Goal: Information Seeking & Learning: Compare options

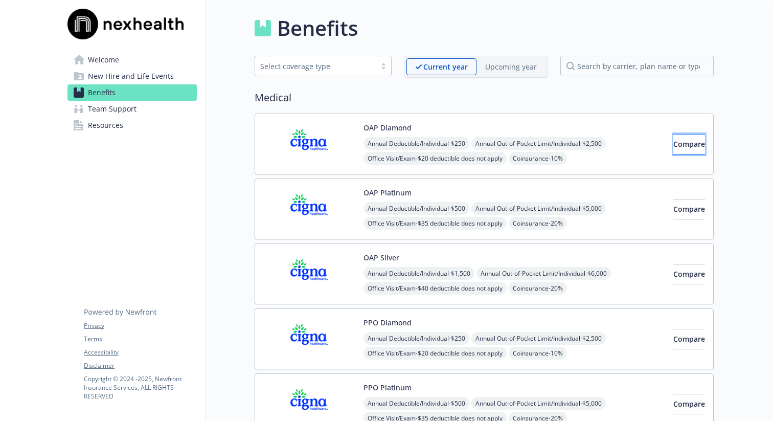
click at [673, 148] on button "Compare" at bounding box center [689, 144] width 32 height 20
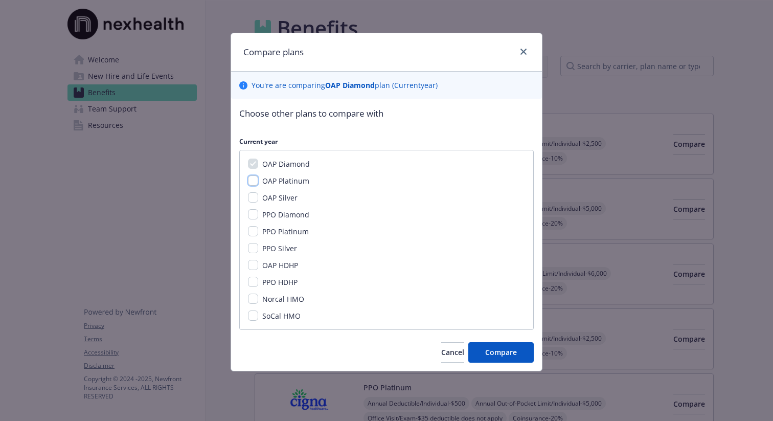
click at [254, 185] on input "OAP Platinum" at bounding box center [253, 180] width 10 height 10
checkbox input "true"
click at [249, 198] on input "OAP Silver" at bounding box center [253, 197] width 10 height 10
checkbox input "true"
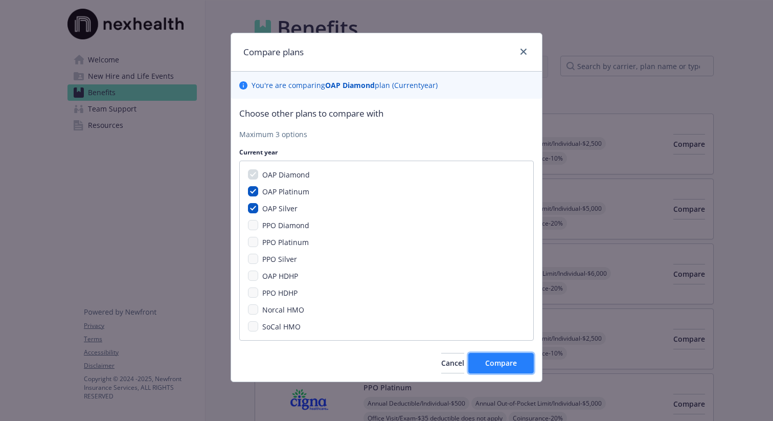
click at [498, 365] on span "Compare" at bounding box center [501, 363] width 32 height 10
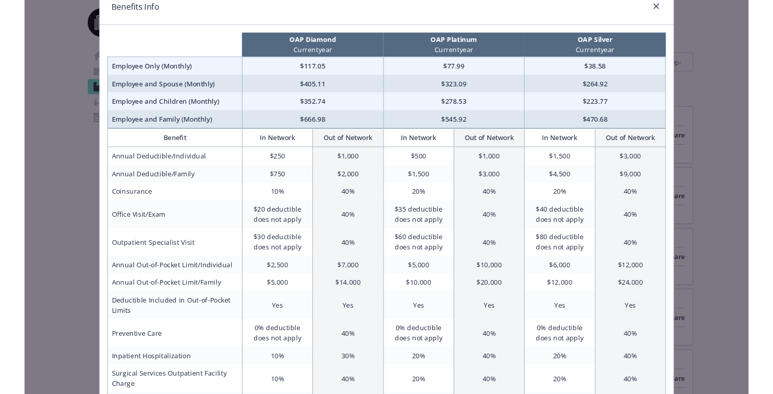
scroll to position [36, 0]
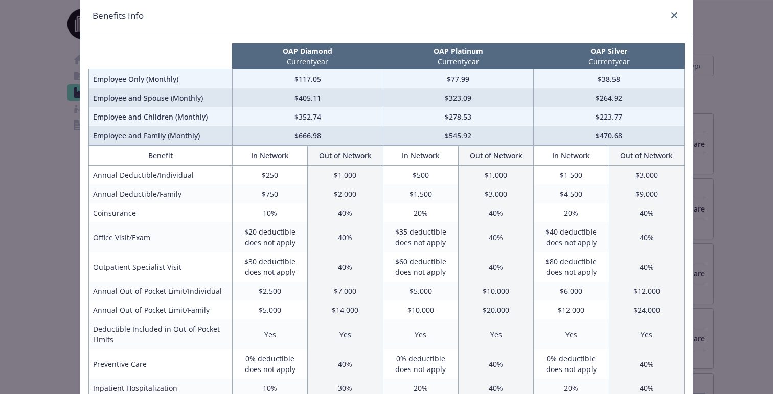
click at [270, 177] on td "$250" at bounding box center [269, 175] width 75 height 19
click at [421, 178] on td "$500" at bounding box center [420, 175] width 75 height 19
click at [273, 196] on td "$750" at bounding box center [269, 193] width 75 height 19
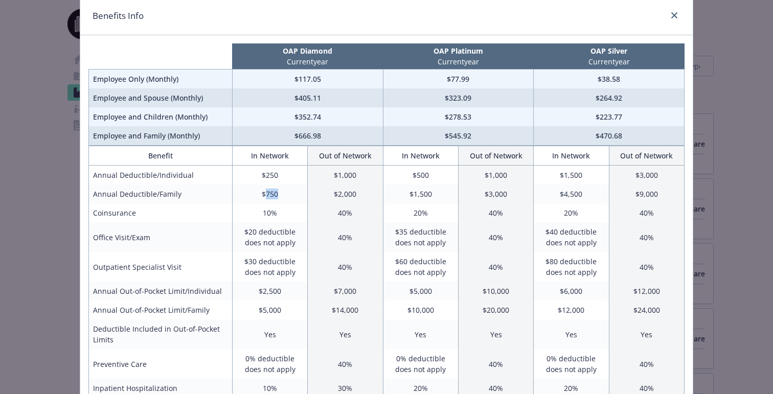
click at [273, 196] on td "$750" at bounding box center [269, 193] width 75 height 19
click at [422, 198] on td "$1,500" at bounding box center [420, 193] width 75 height 19
click at [267, 214] on td "10%" at bounding box center [269, 212] width 75 height 19
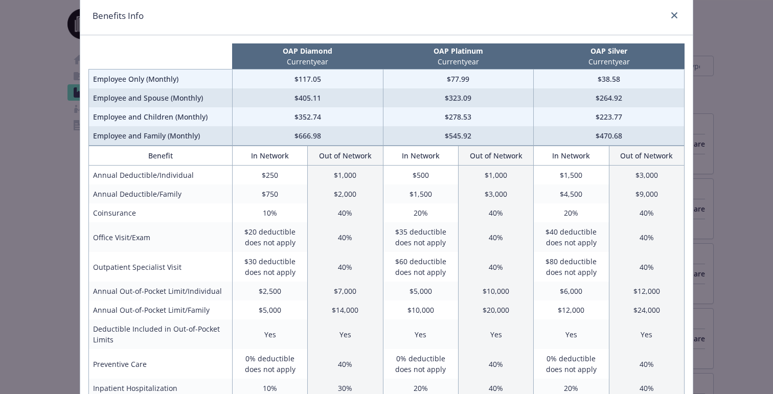
click at [415, 216] on td "20%" at bounding box center [420, 212] width 75 height 19
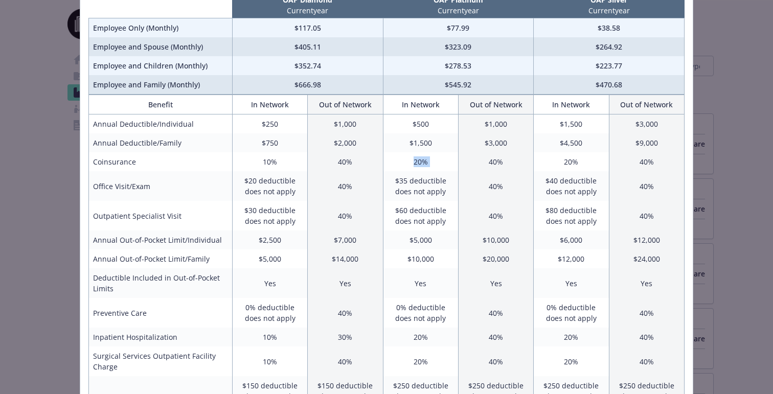
scroll to position [91, 0]
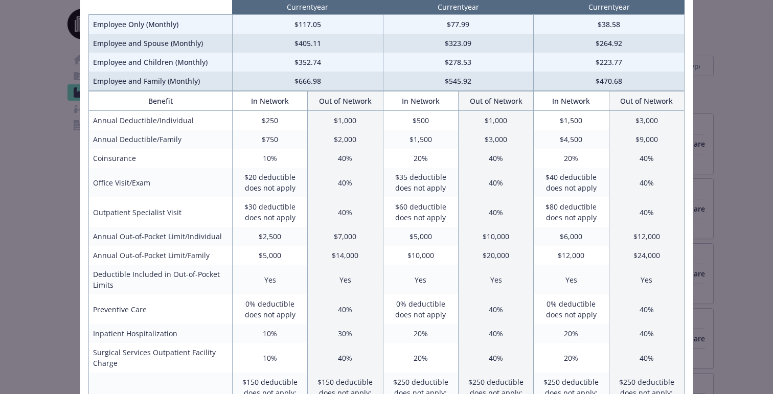
click at [264, 179] on td "$20 deductible does not apply" at bounding box center [269, 183] width 75 height 30
click at [267, 210] on td "$30 deductible does not apply" at bounding box center [269, 212] width 75 height 30
click at [267, 238] on td "$2,500" at bounding box center [269, 236] width 75 height 19
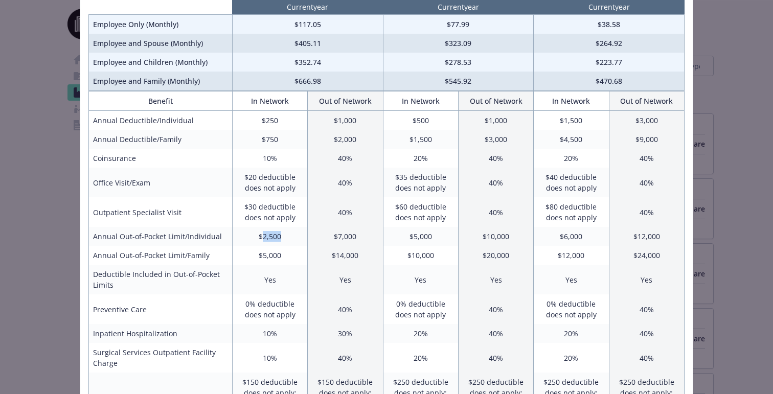
click at [267, 238] on td "$2,500" at bounding box center [269, 236] width 75 height 19
click at [267, 259] on td "$5,000" at bounding box center [269, 255] width 75 height 19
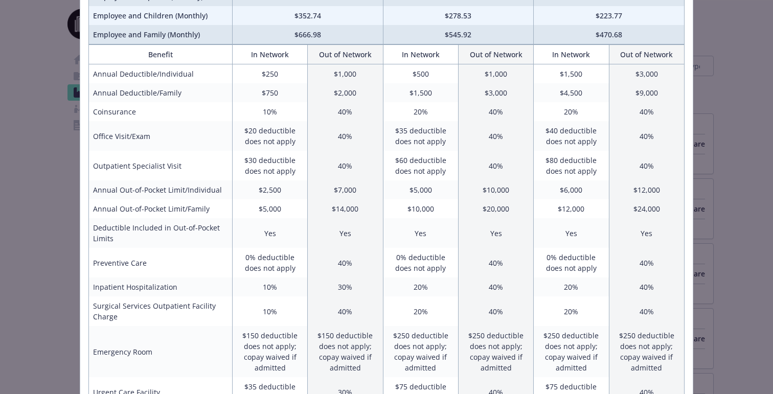
click at [267, 284] on td "10%" at bounding box center [269, 286] width 75 height 19
click at [268, 310] on td "10%" at bounding box center [269, 311] width 75 height 30
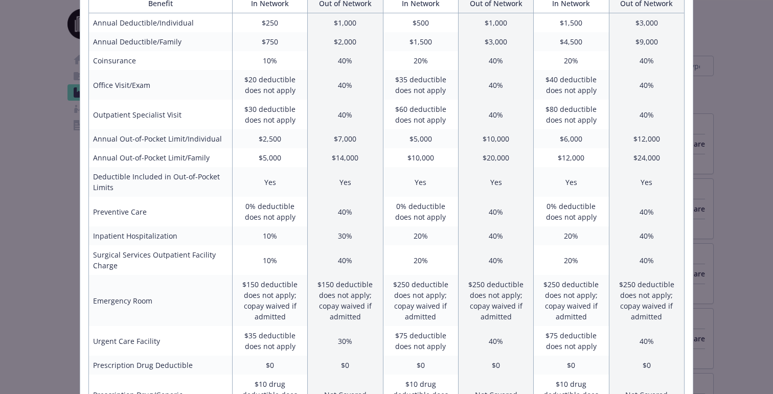
click at [268, 296] on td "$150 deductible does not apply; copay waived if admitted" at bounding box center [269, 300] width 75 height 51
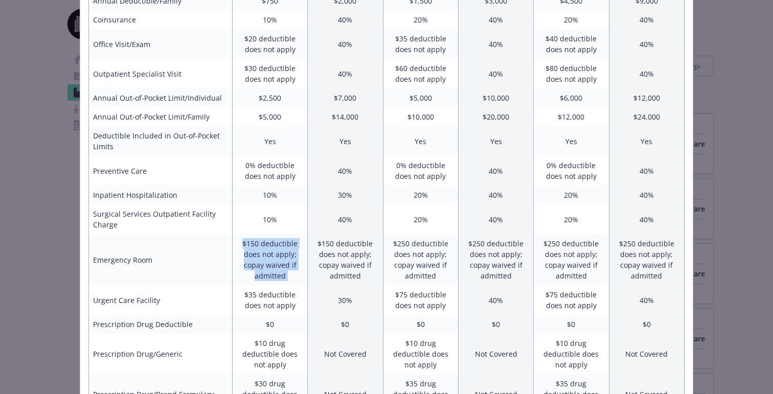
scroll to position [230, 0]
click at [268, 296] on td "$35 deductible does not apply" at bounding box center [269, 300] width 75 height 30
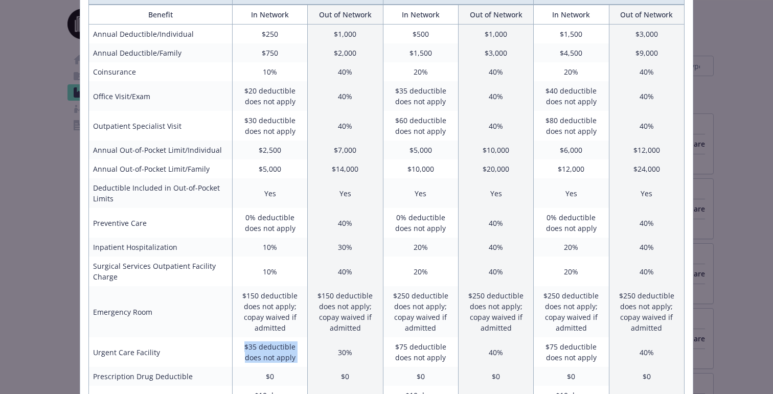
scroll to position [0, 0]
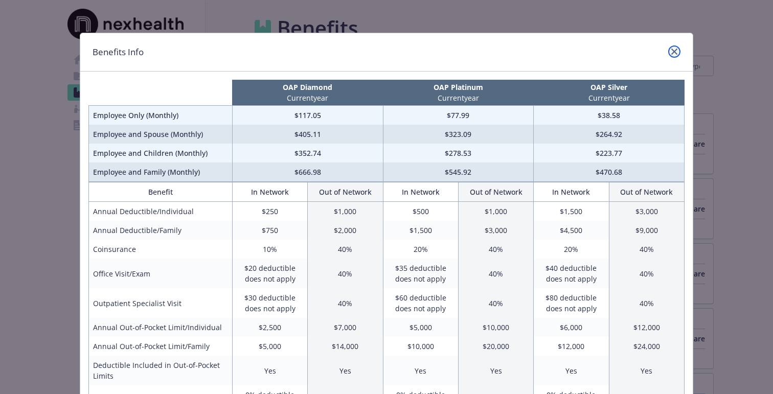
click at [676, 55] on link "close" at bounding box center [674, 51] width 12 height 12
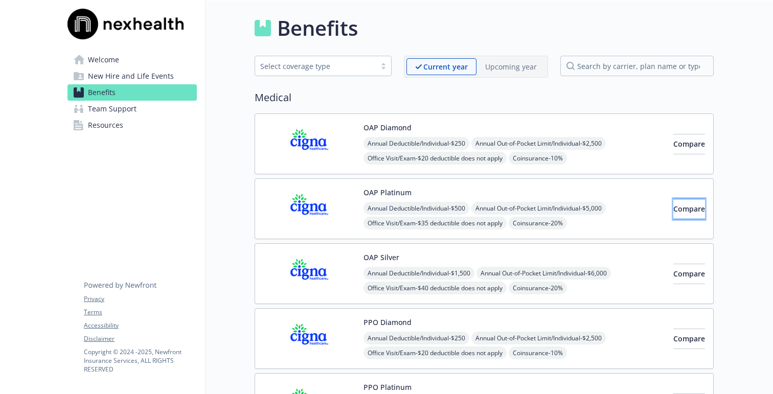
click at [673, 200] on button "Compare" at bounding box center [689, 209] width 32 height 20
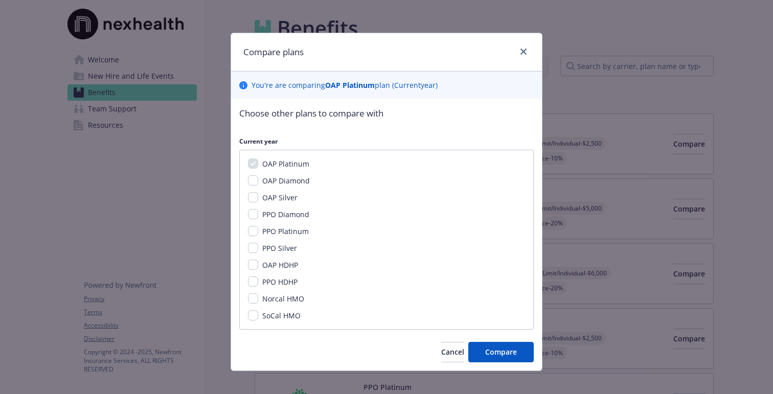
click at [253, 191] on div "OAP Platinum OAP Diamond OAP Silver PPO Diamond PPO Platinum PPO Silver OAP HDH…" at bounding box center [386, 240] width 294 height 180
click at [252, 197] on input "OAP Silver" at bounding box center [253, 197] width 10 height 10
checkbox input "true"
click at [252, 266] on input "OAP HDHP" at bounding box center [253, 265] width 10 height 10
checkbox input "true"
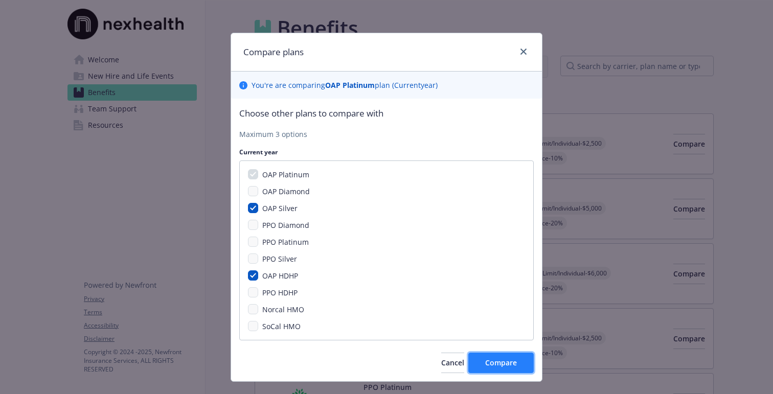
click at [496, 356] on button "Compare" at bounding box center [500, 363] width 65 height 20
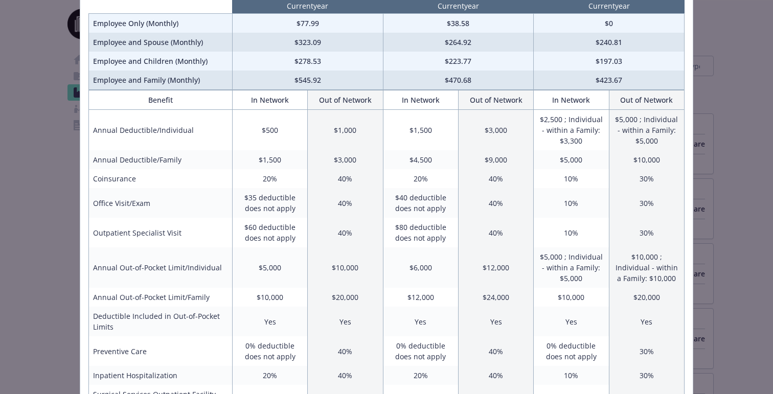
scroll to position [92, 0]
click at [609, 23] on td "$0" at bounding box center [608, 22] width 151 height 19
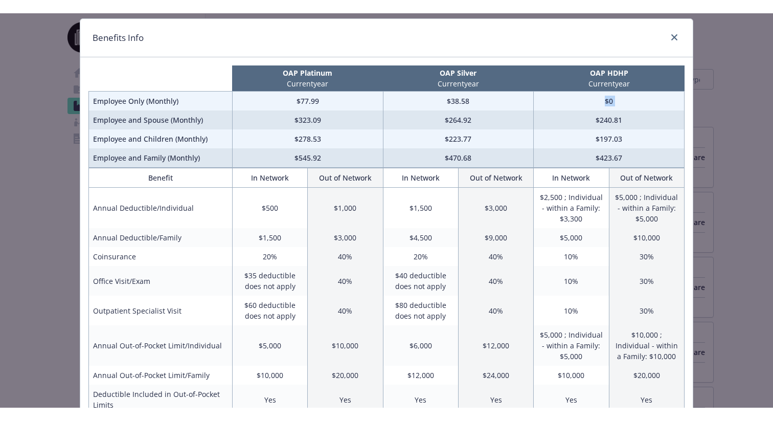
scroll to position [34, 0]
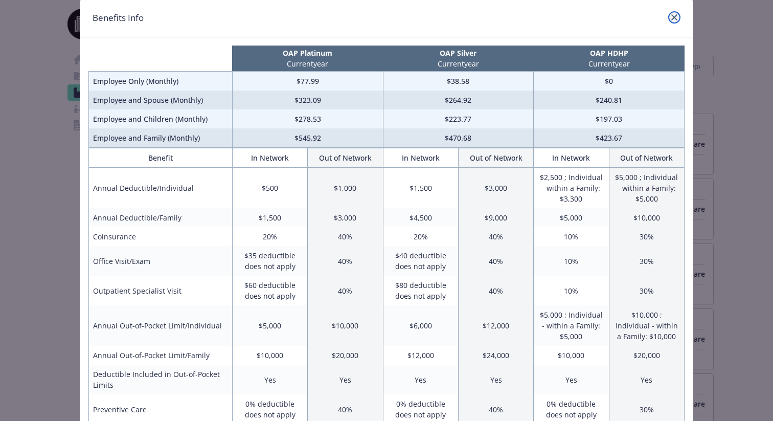
click at [675, 15] on icon "close" at bounding box center [674, 17] width 6 height 6
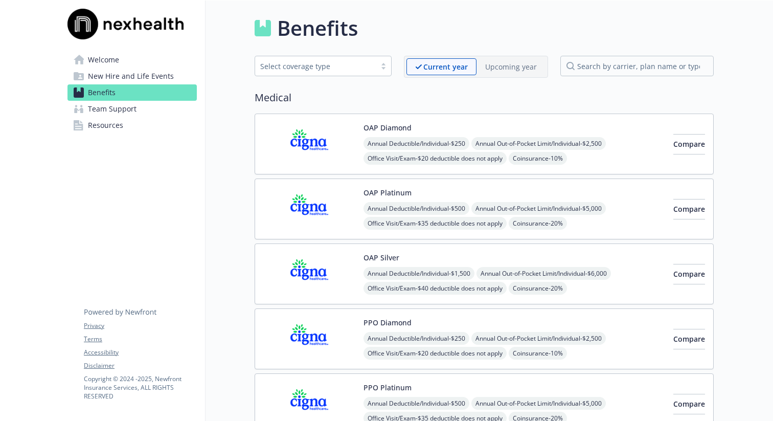
click at [126, 55] on link "Welcome" at bounding box center [131, 60] width 129 height 16
